Goal: Task Accomplishment & Management: Use online tool/utility

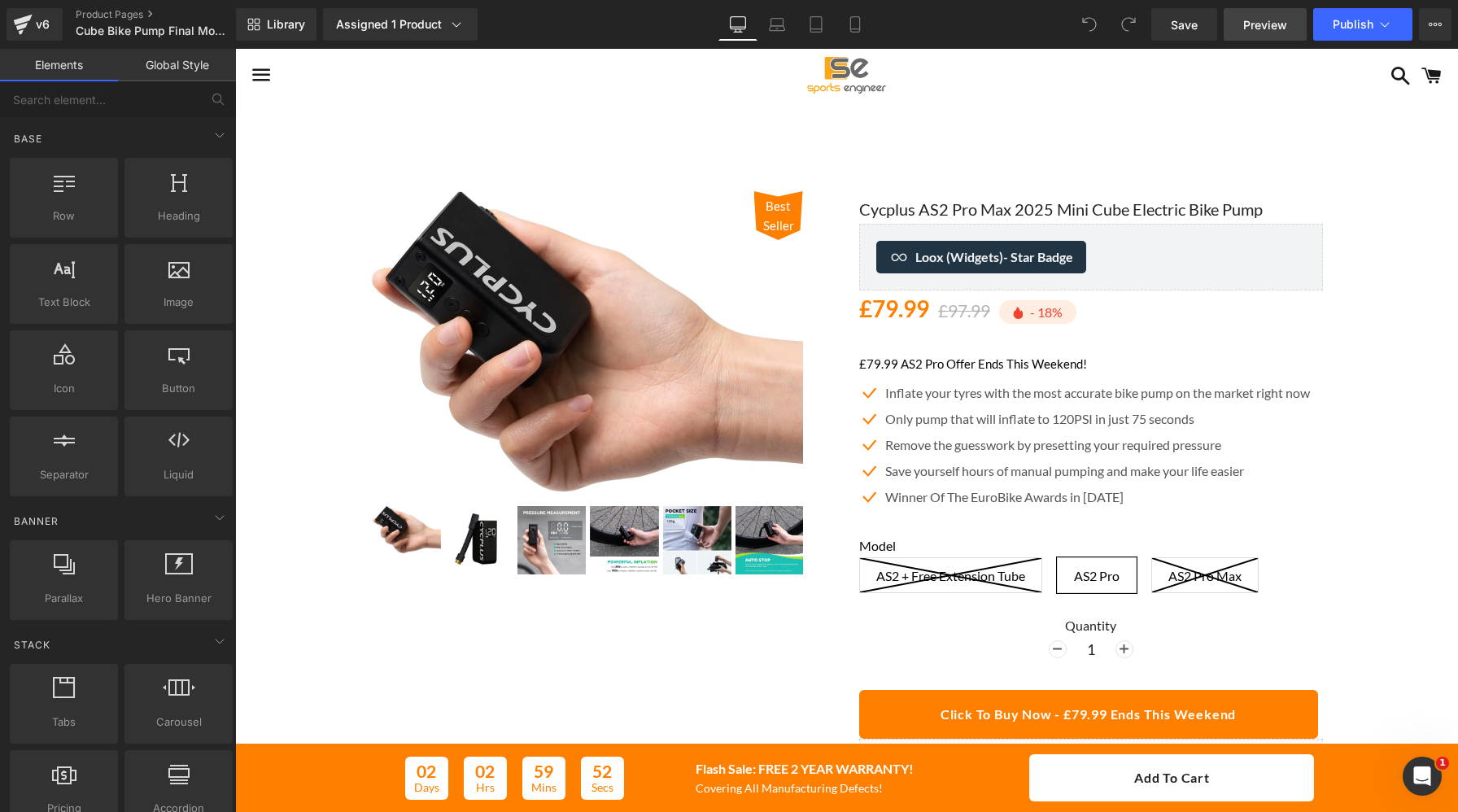
click at [1270, 23] on span "Preview" at bounding box center [1265, 25] width 44 height 17
click at [1264, 17] on span "Preview" at bounding box center [1265, 25] width 44 height 17
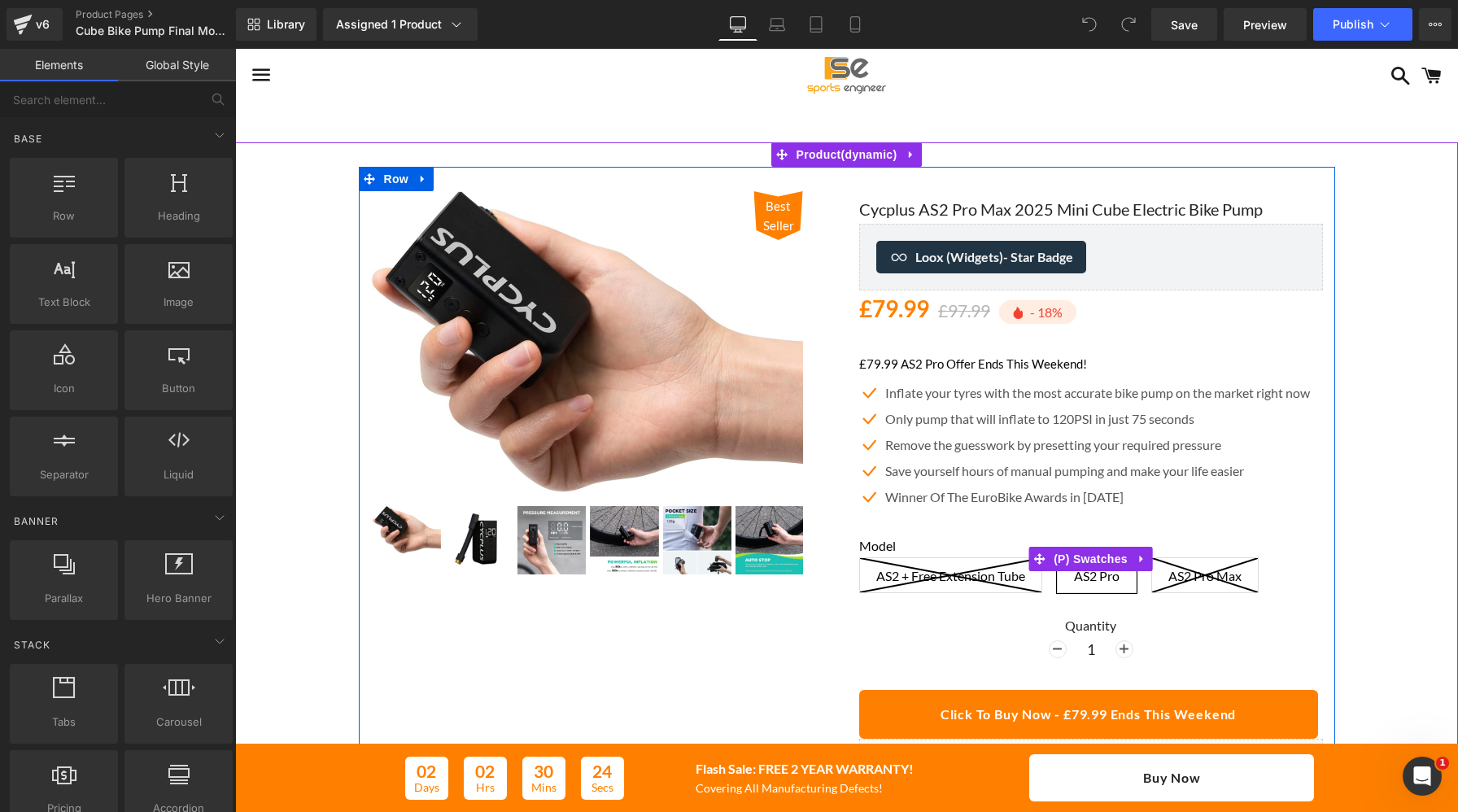
click at [955, 554] on label "Model" at bounding box center [1091, 547] width 464 height 19
click at [890, 549] on label "Model" at bounding box center [1091, 547] width 464 height 19
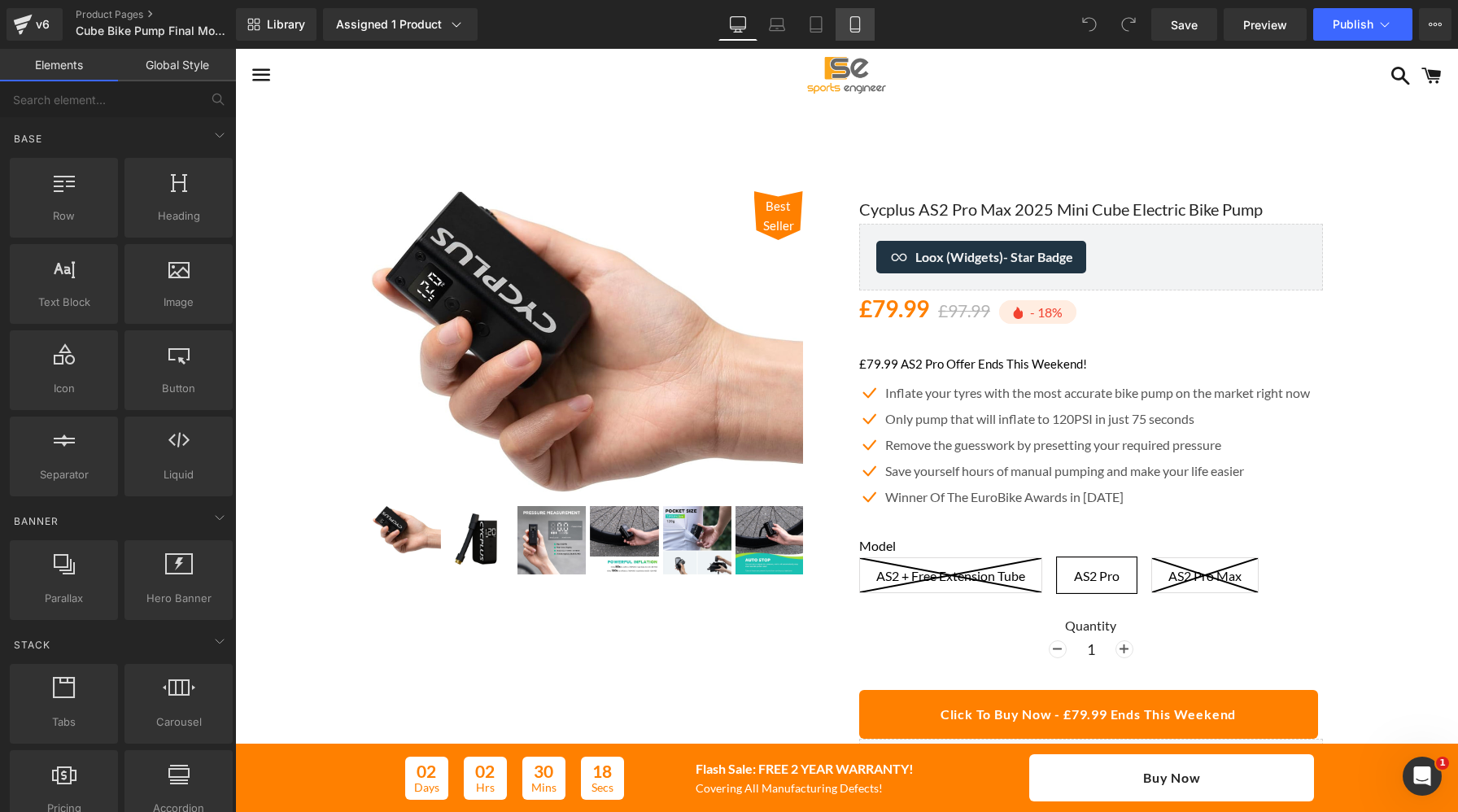
click at [852, 30] on icon at bounding box center [855, 24] width 17 height 17
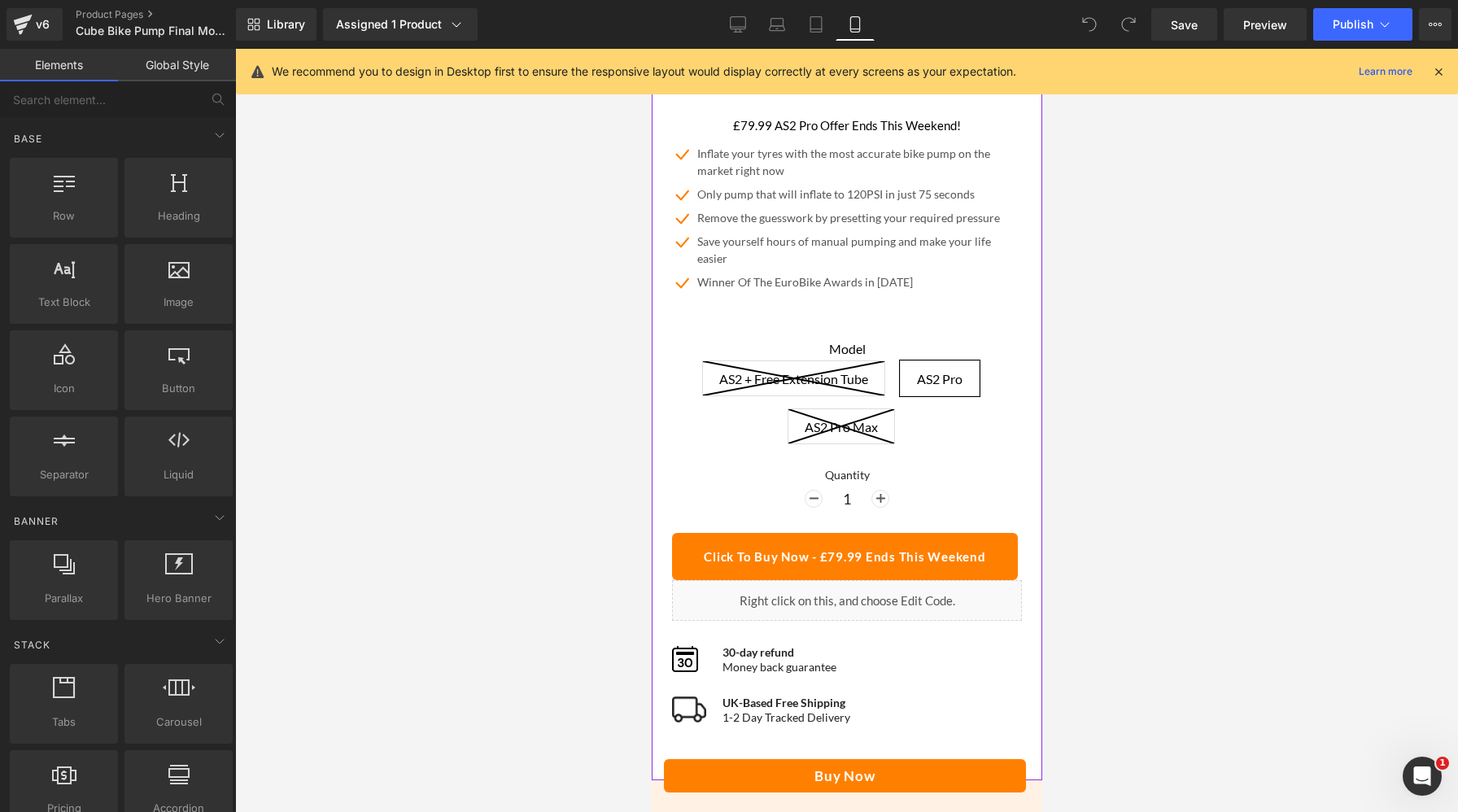
scroll to position [661, 0]
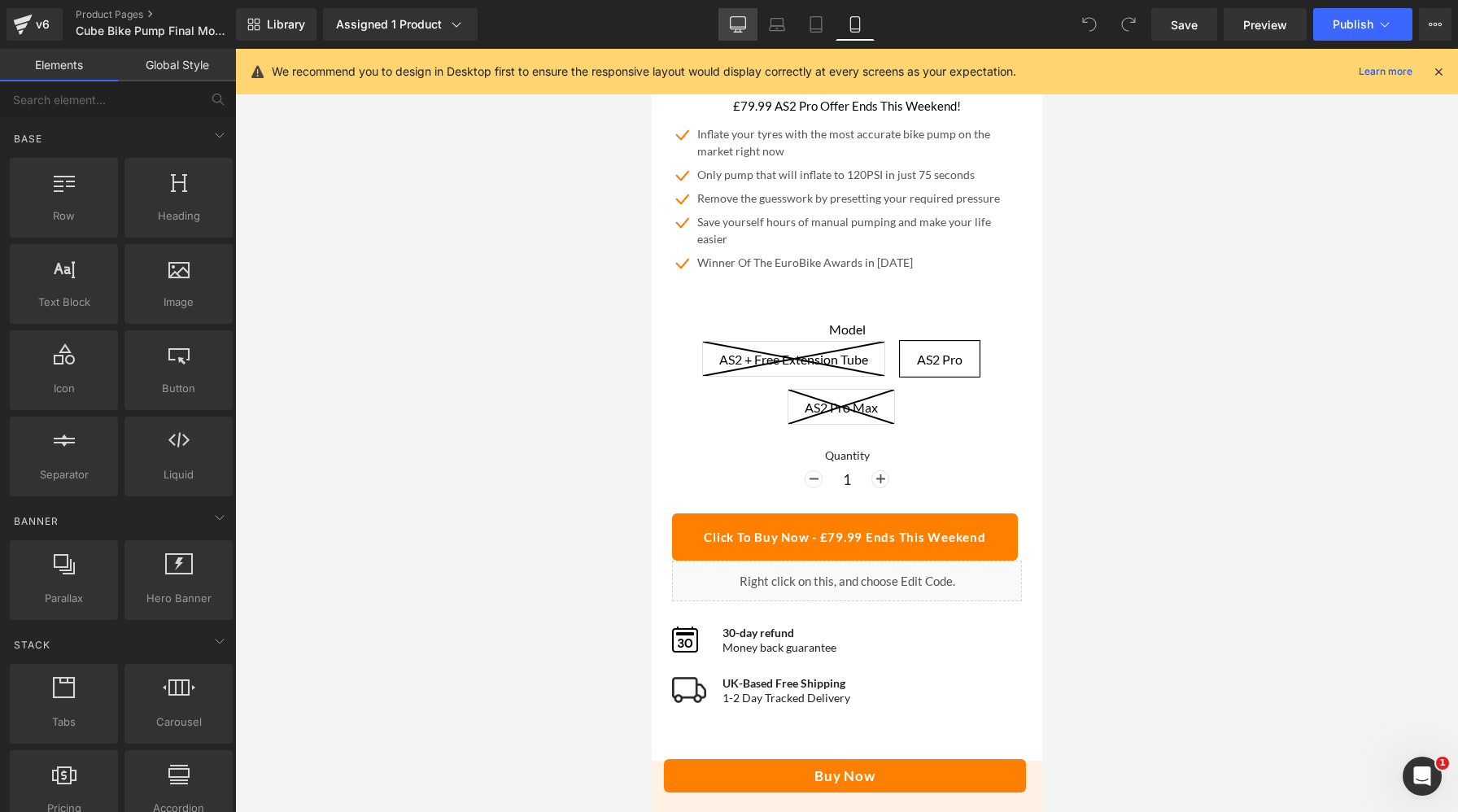
click at [734, 27] on icon at bounding box center [738, 27] width 16 height 0
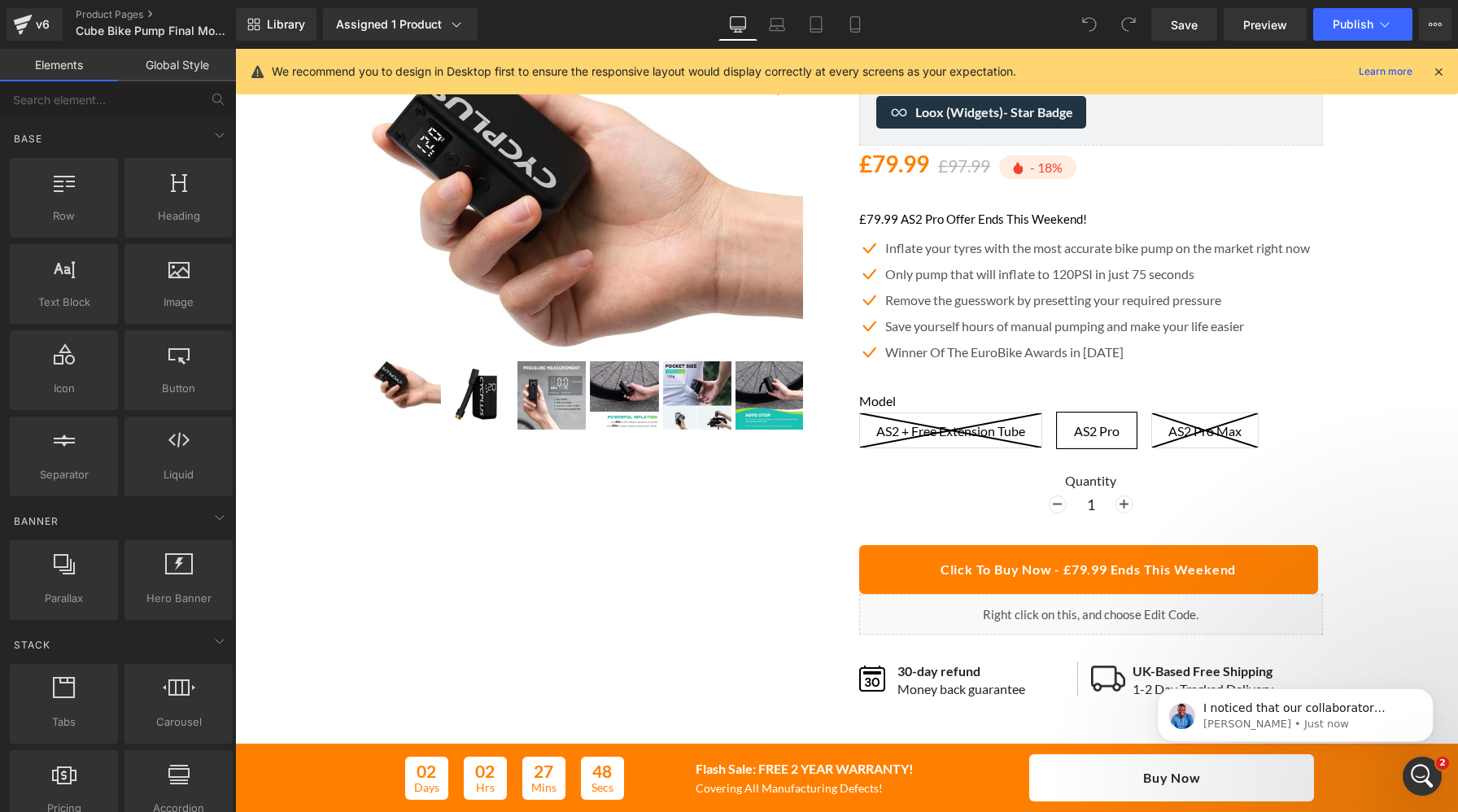
scroll to position [0, 0]
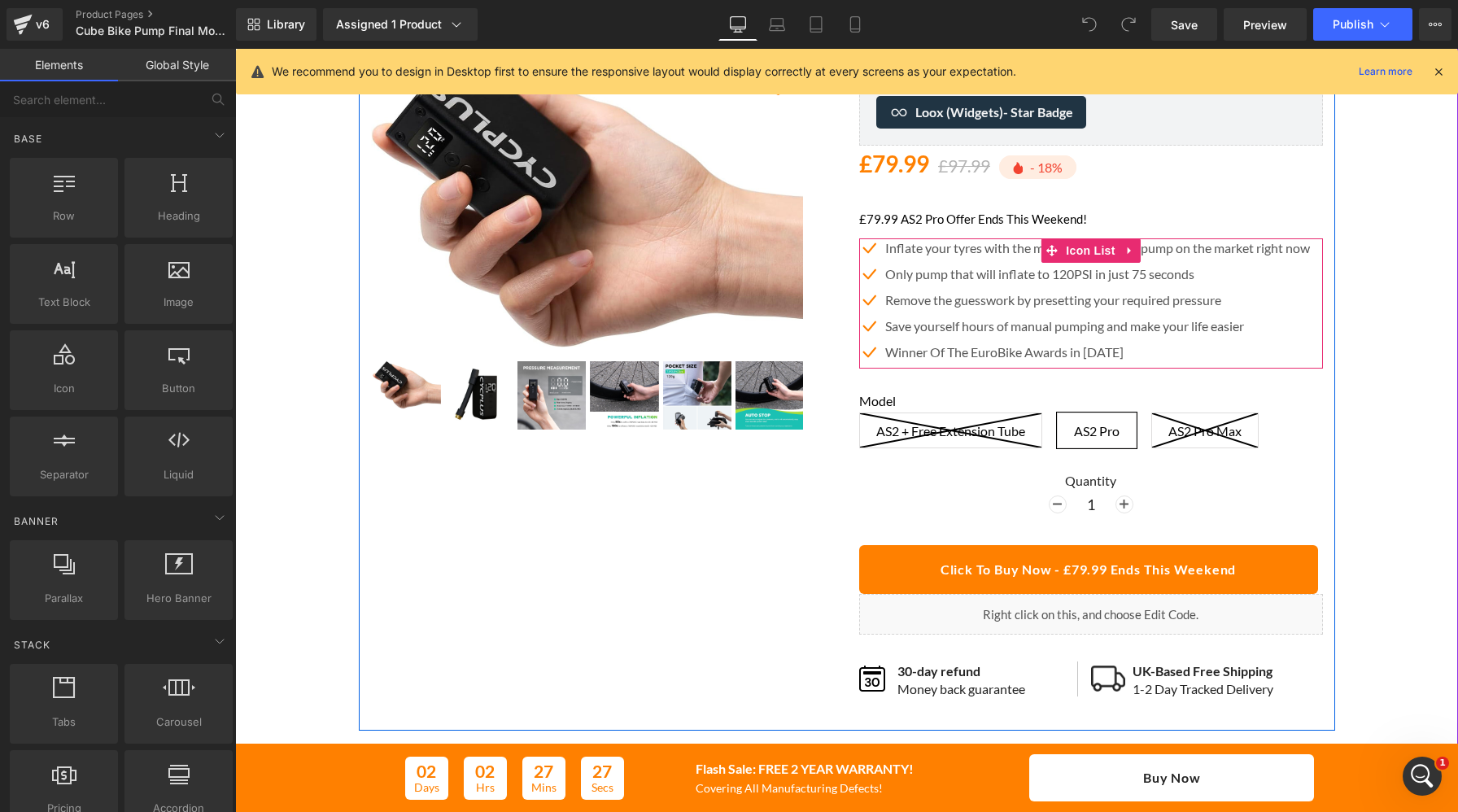
click at [1041, 361] on ul "Icon Inflate your tyres with the most accurate bike pump on the market right no…" at bounding box center [1085, 303] width 451 height 130
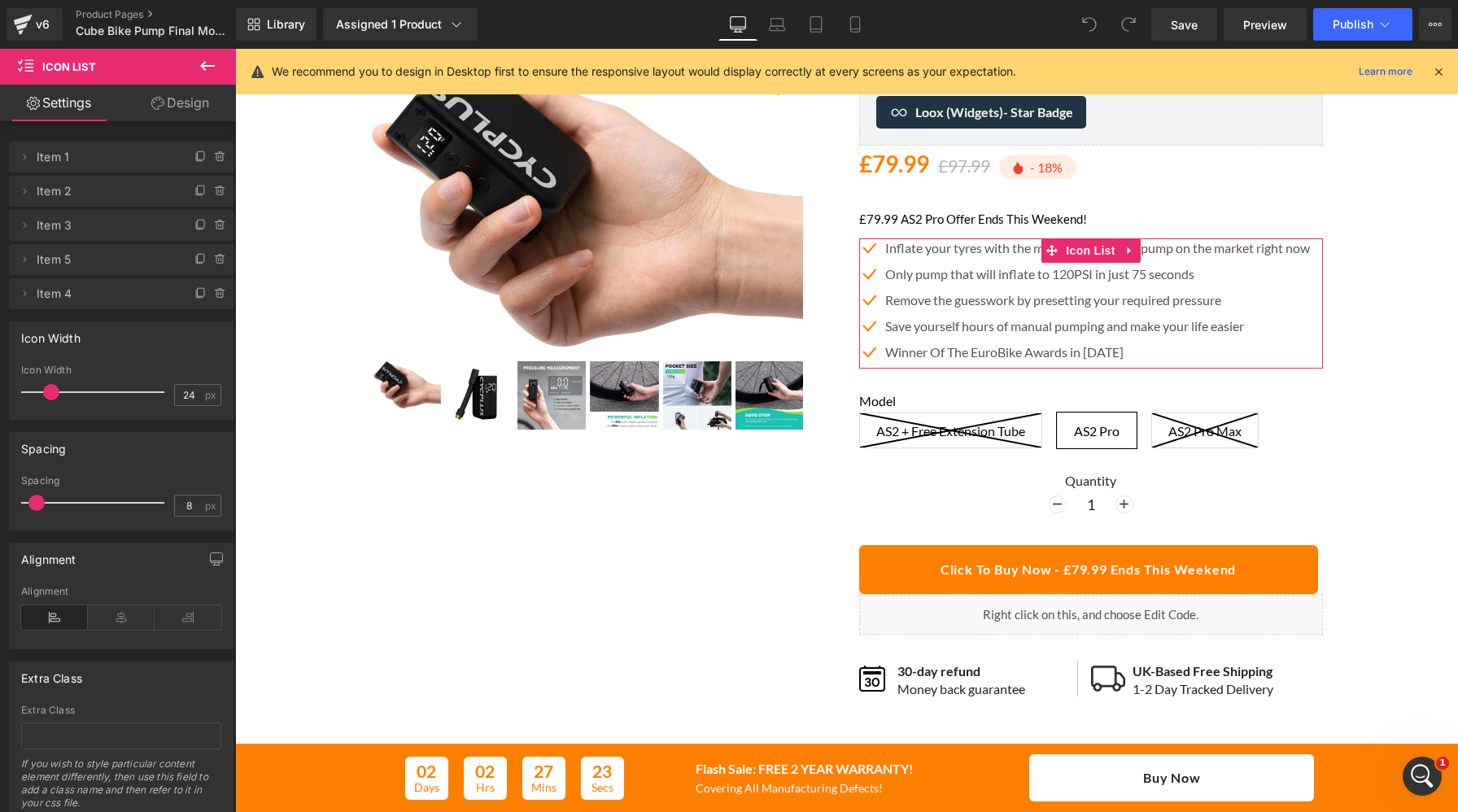
click at [164, 101] on link "Design" at bounding box center [180, 103] width 118 height 37
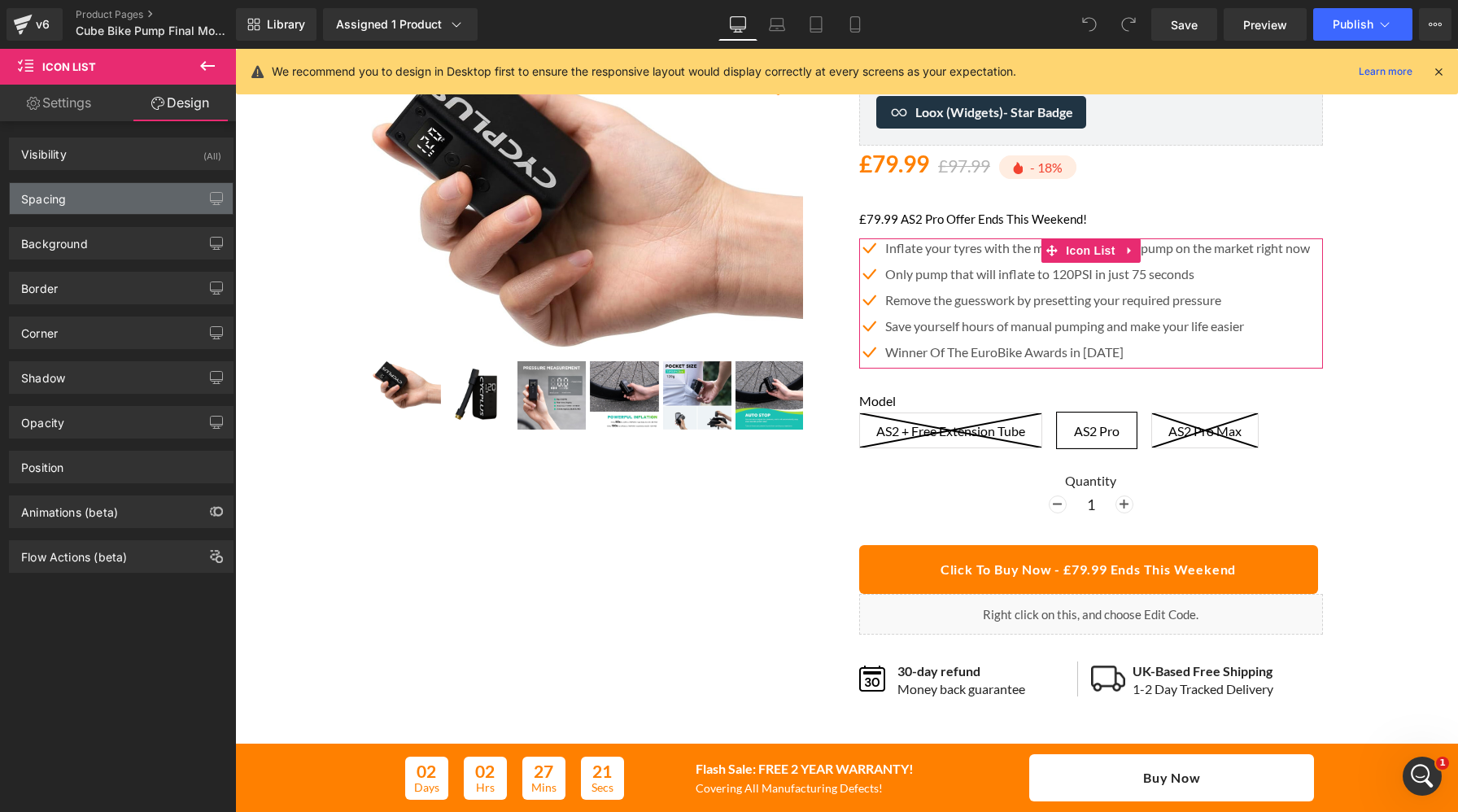
click at [118, 192] on div "Spacing" at bounding box center [121, 198] width 223 height 31
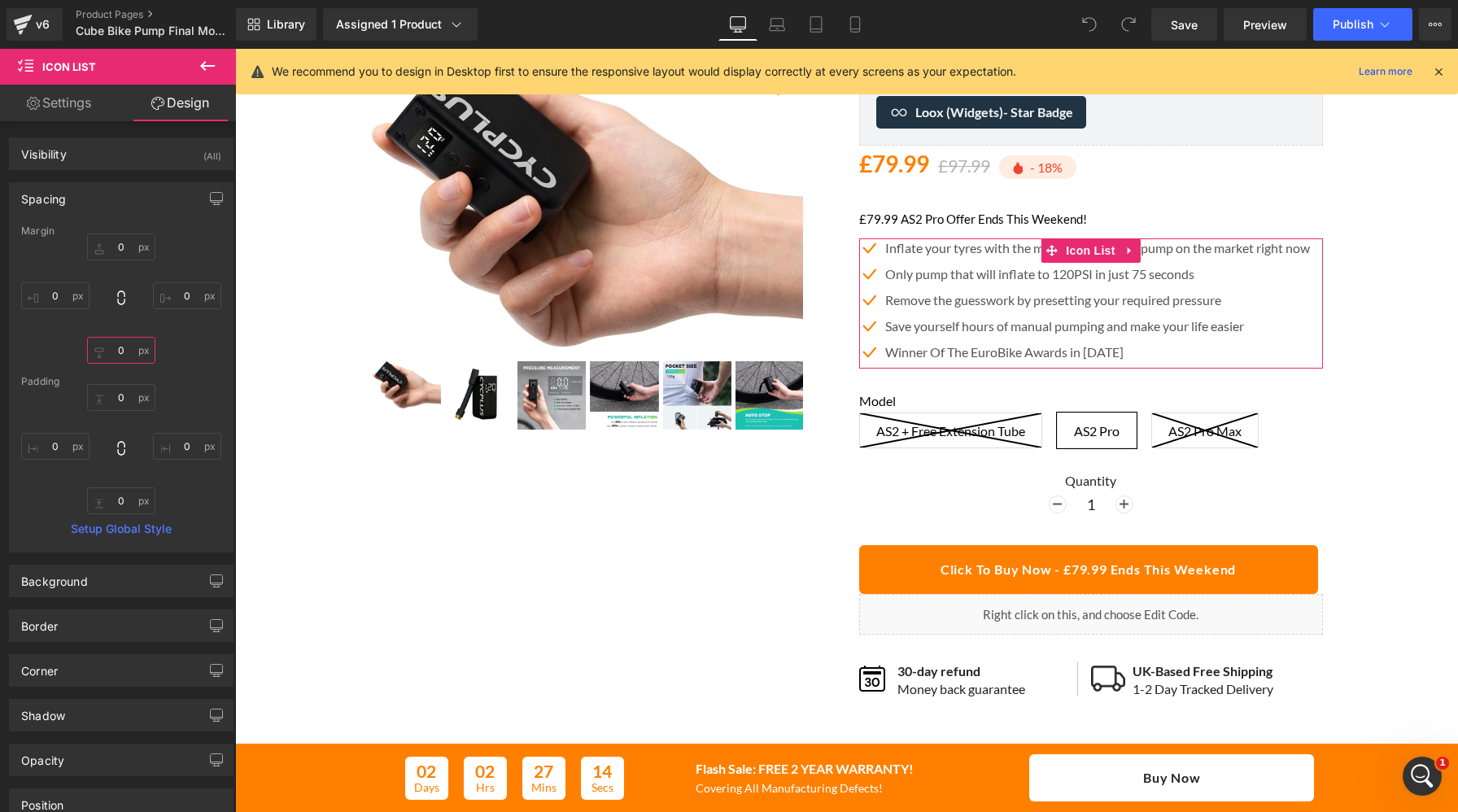
click at [118, 350] on input "text" at bounding box center [121, 350] width 68 height 27
type input "0"
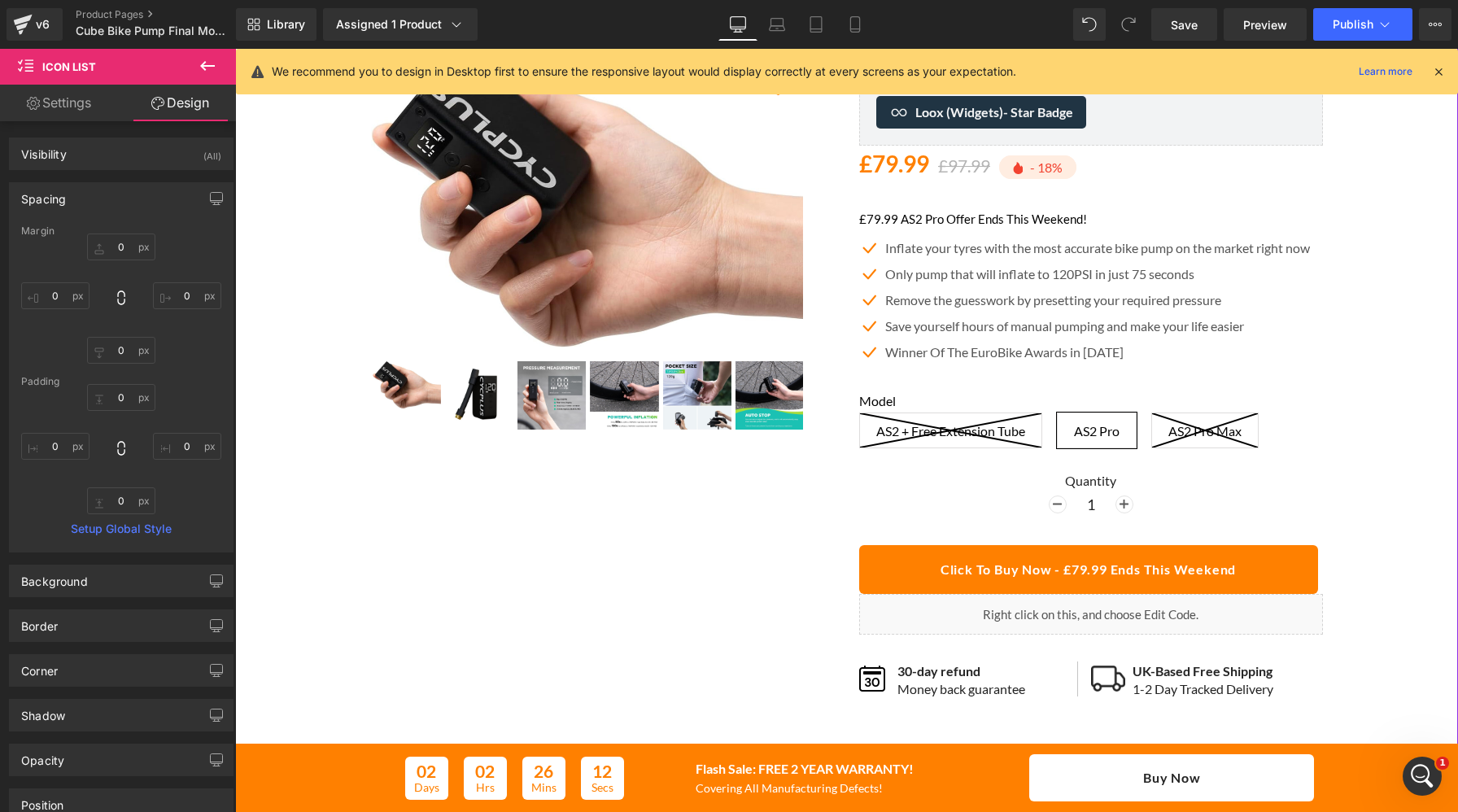
click at [314, 369] on div "Best Seller" at bounding box center [846, 375] width 1206 height 708
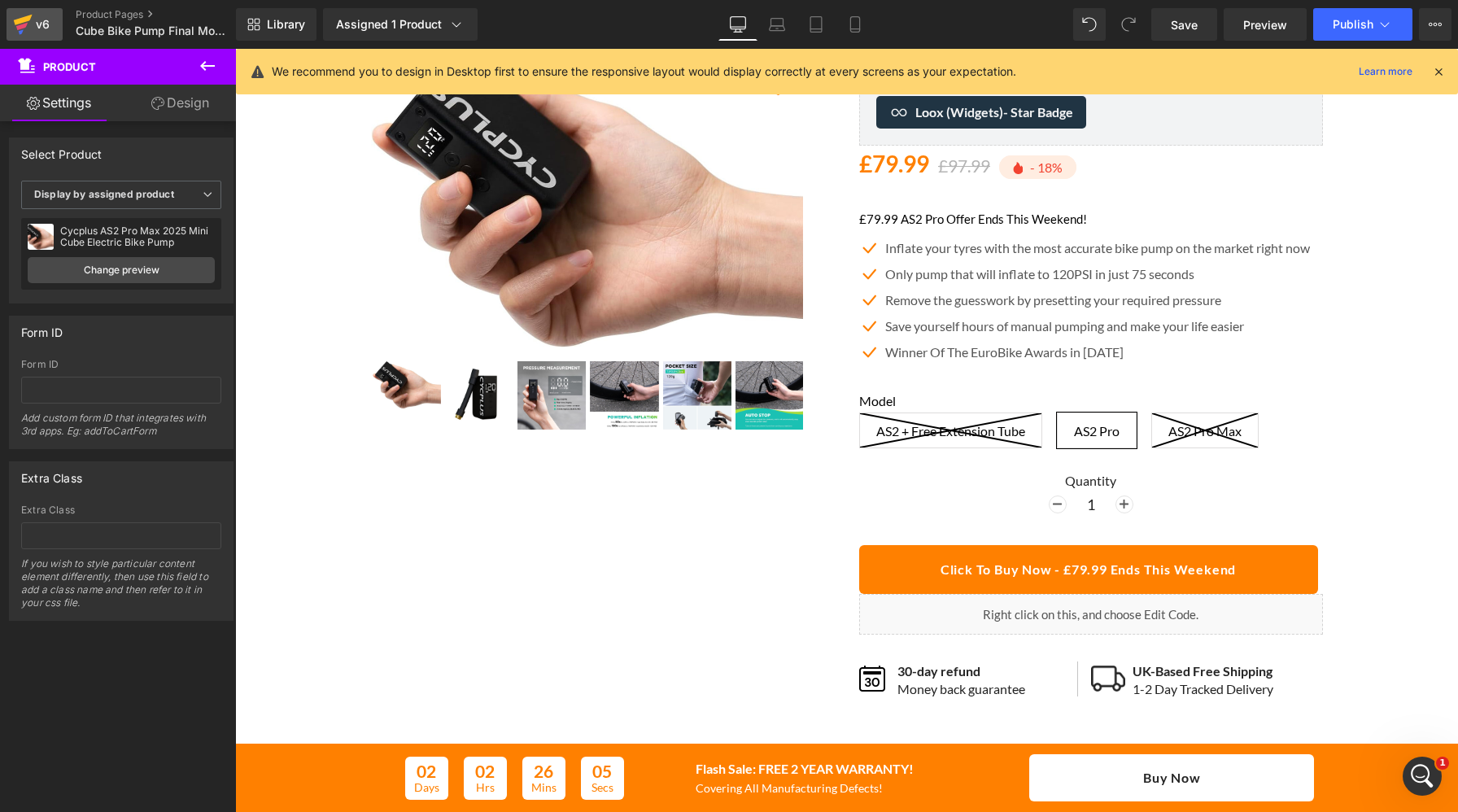
click at [32, 27] on div "v6" at bounding box center [42, 24] width 20 height 21
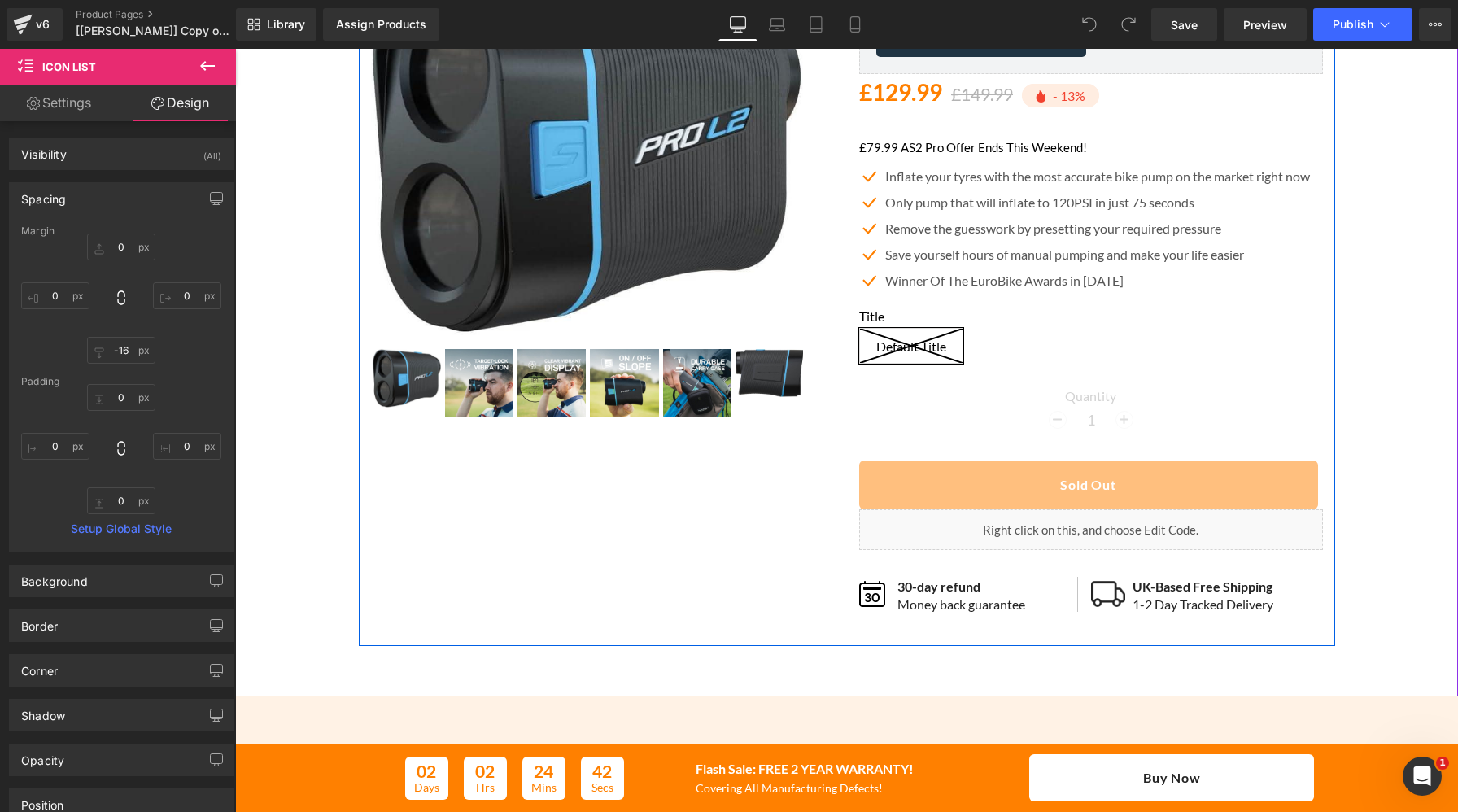
scroll to position [244, 0]
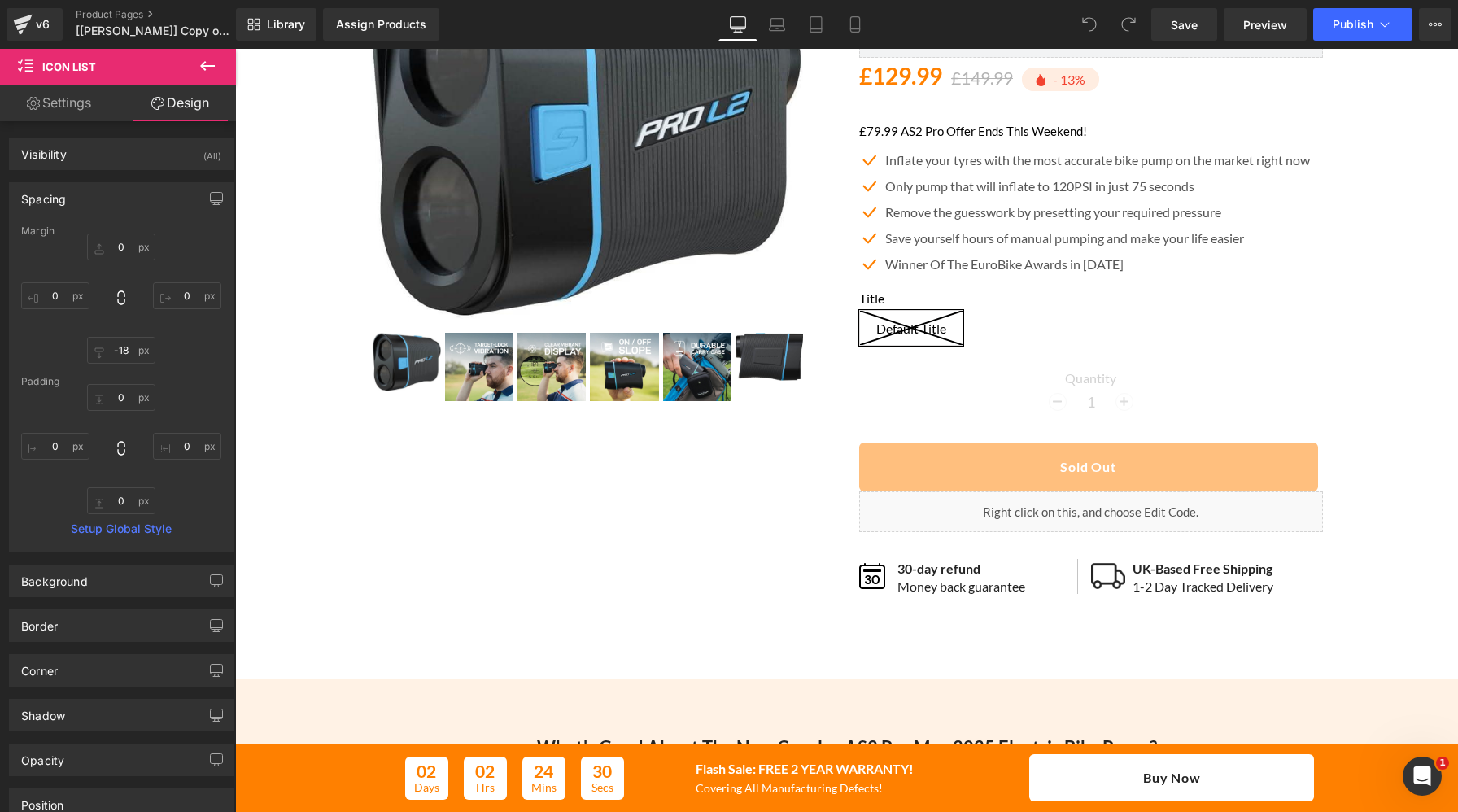
type input "-18"
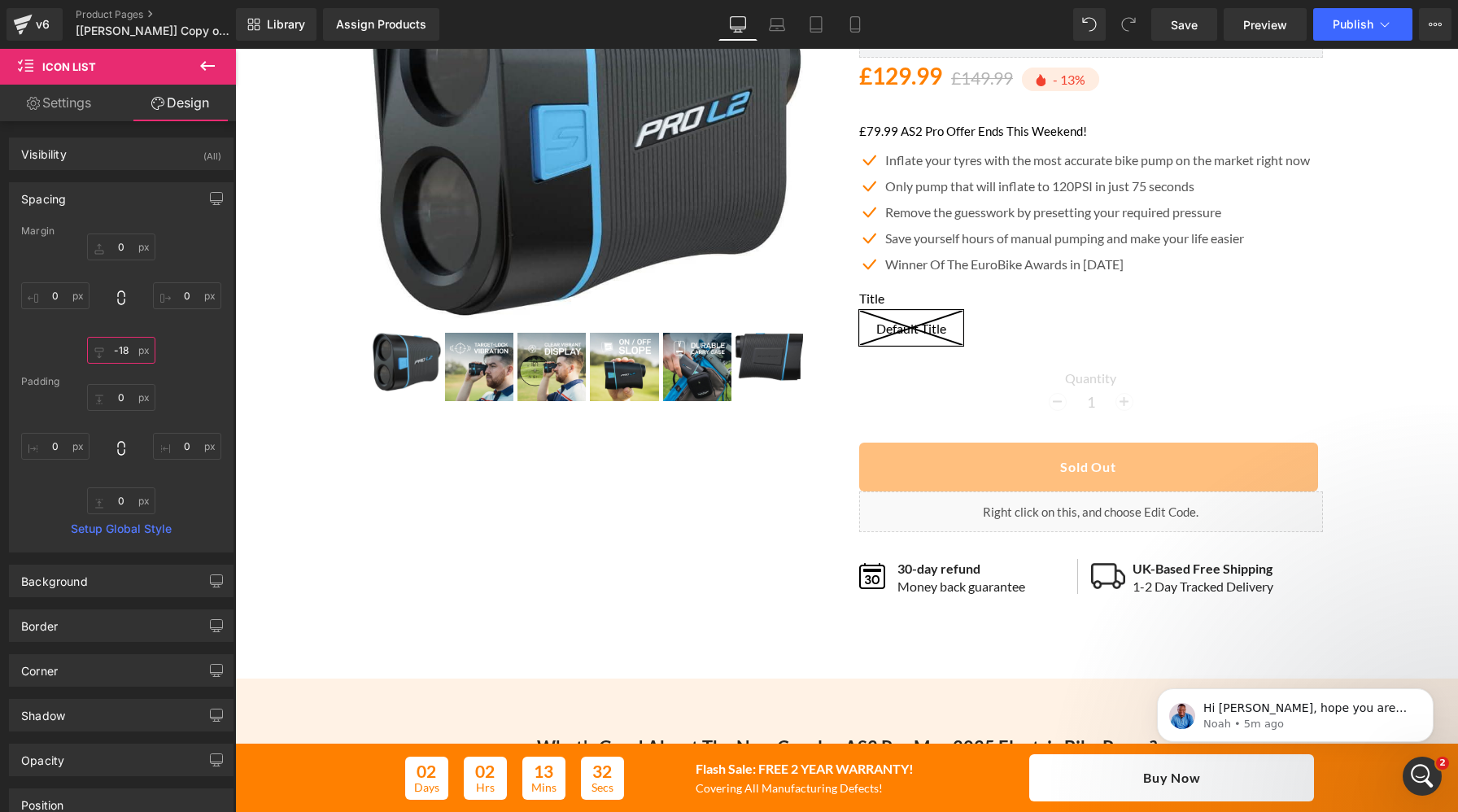
scroll to position [0, 0]
